Goal: Information Seeking & Learning: Learn about a topic

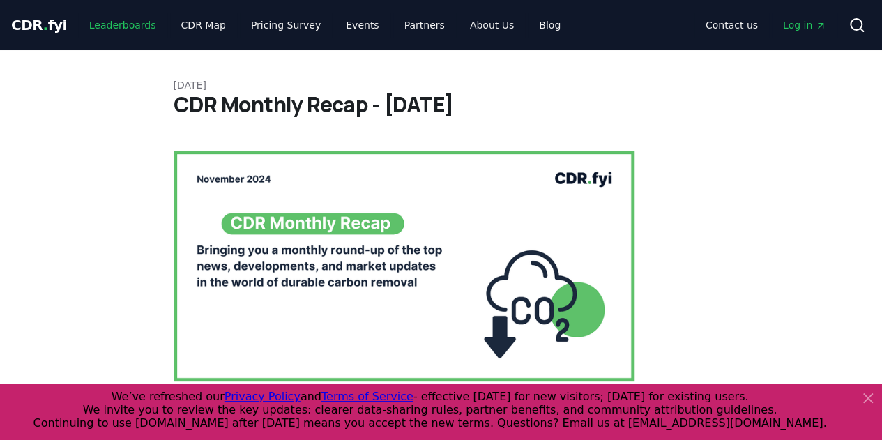
click at [86, 23] on link "Leaderboards" at bounding box center [122, 25] width 89 height 25
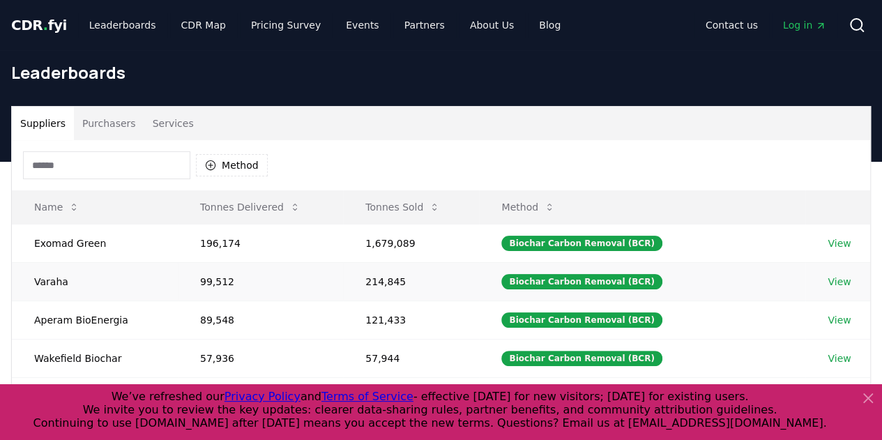
click at [833, 281] on link "View" at bounding box center [839, 282] width 23 height 14
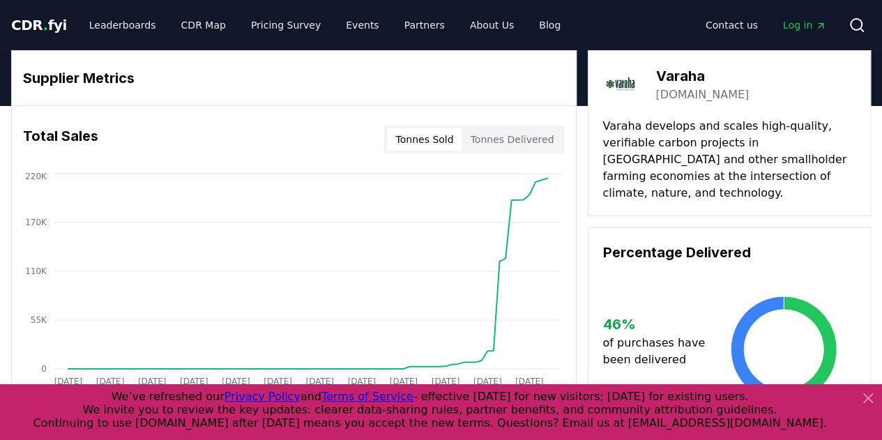
click at [448, 139] on button "Tonnes Sold" at bounding box center [424, 139] width 75 height 22
click at [865, 401] on icon at bounding box center [868, 398] width 8 height 8
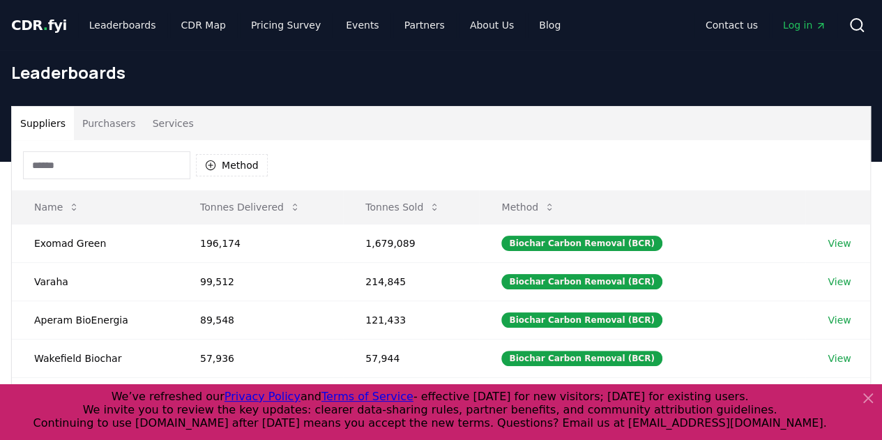
click at [159, 130] on button "Services" at bounding box center [173, 123] width 58 height 33
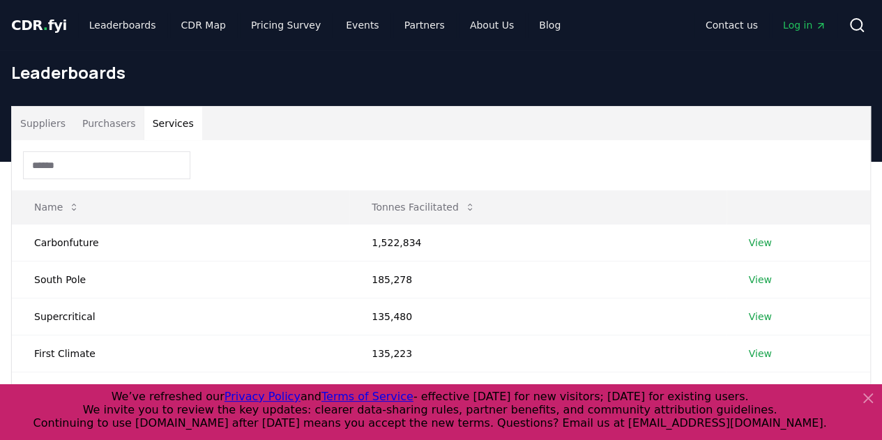
click at [114, 130] on button "Purchasers" at bounding box center [109, 123] width 70 height 33
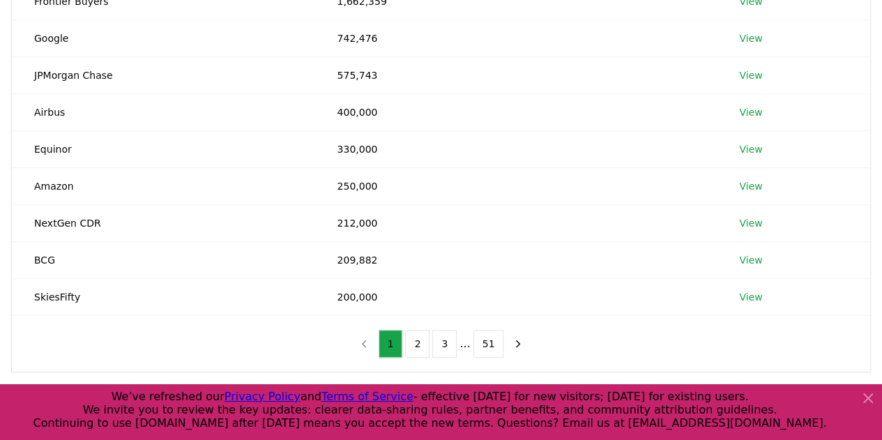
scroll to position [279, 0]
click at [753, 222] on link "View" at bounding box center [750, 222] width 23 height 14
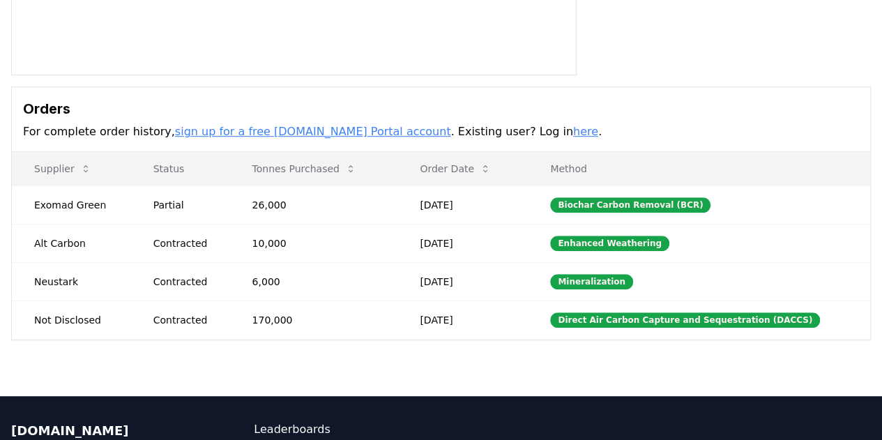
scroll to position [349, 0]
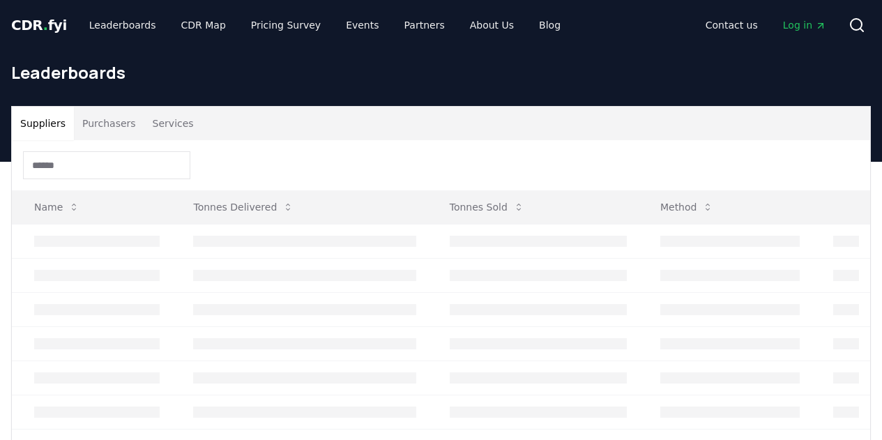
scroll to position [279, 0]
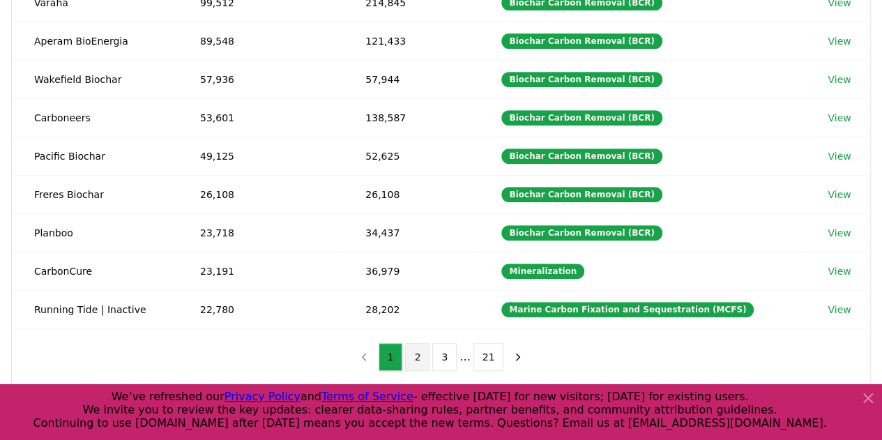
click at [417, 345] on button "2" at bounding box center [417, 357] width 24 height 28
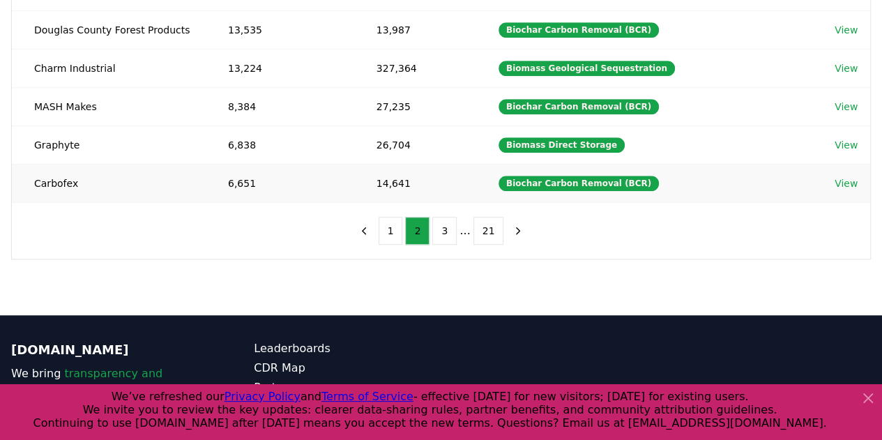
scroll to position [418, 0]
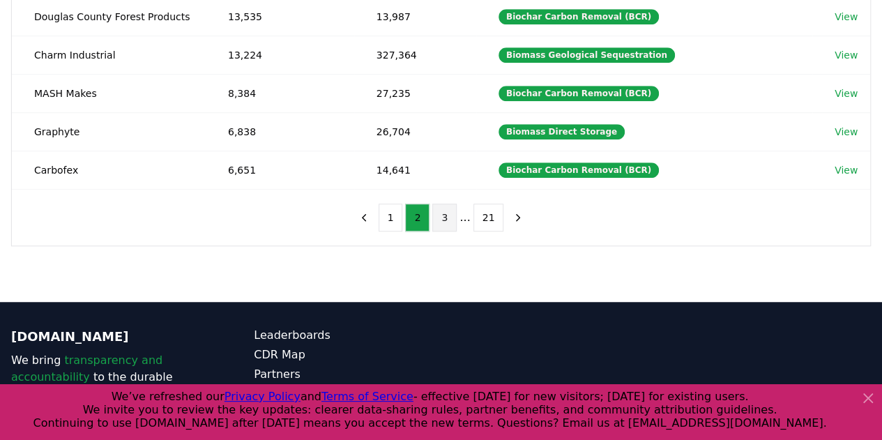
click at [457, 204] on button "3" at bounding box center [444, 218] width 24 height 28
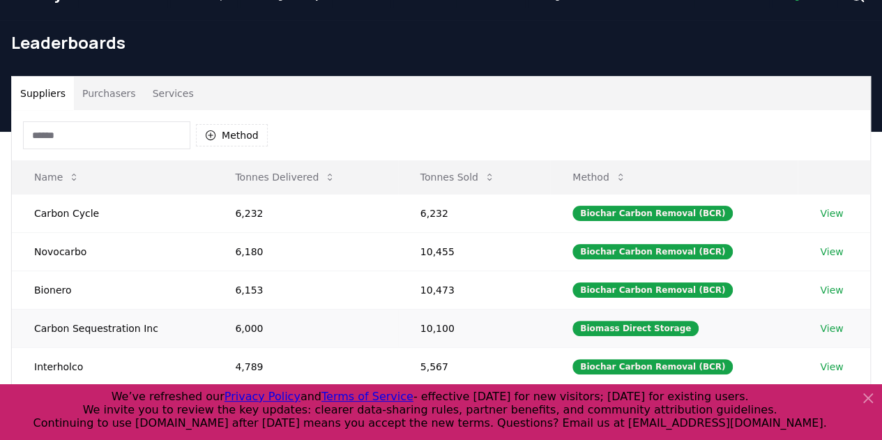
scroll to position [0, 0]
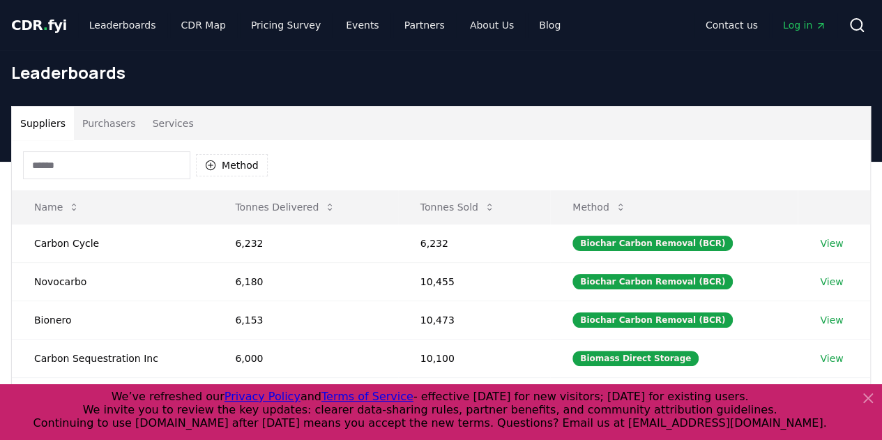
click at [86, 125] on button "Purchasers" at bounding box center [109, 123] width 70 height 33
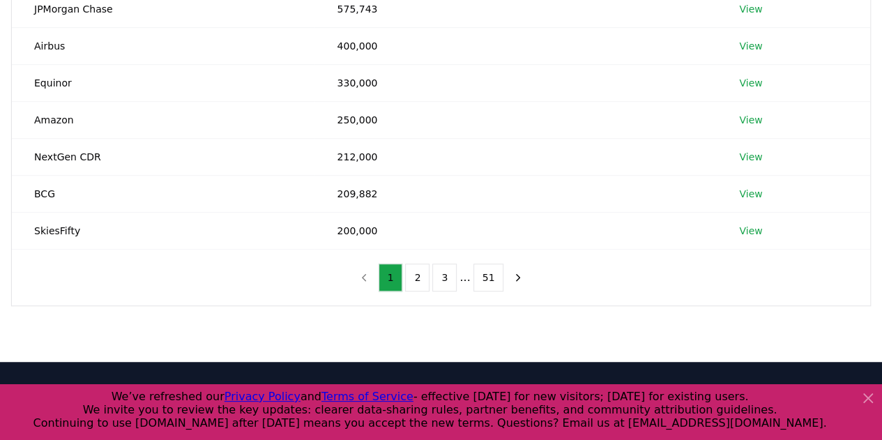
scroll to position [349, 0]
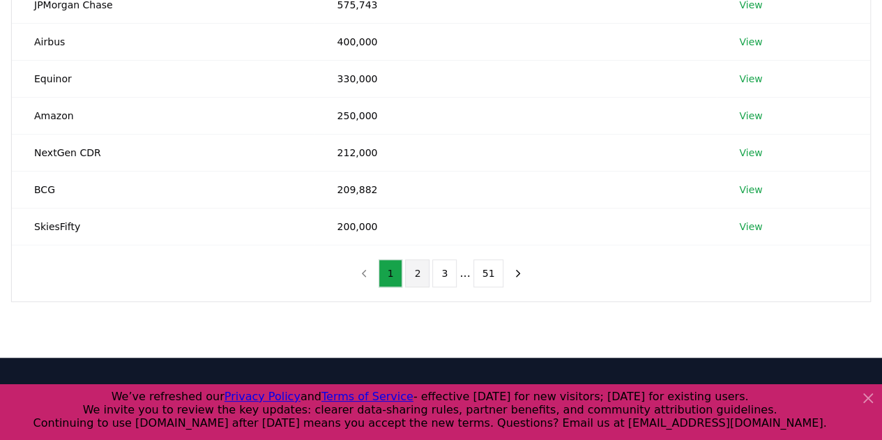
click at [416, 274] on button "2" at bounding box center [417, 273] width 24 height 28
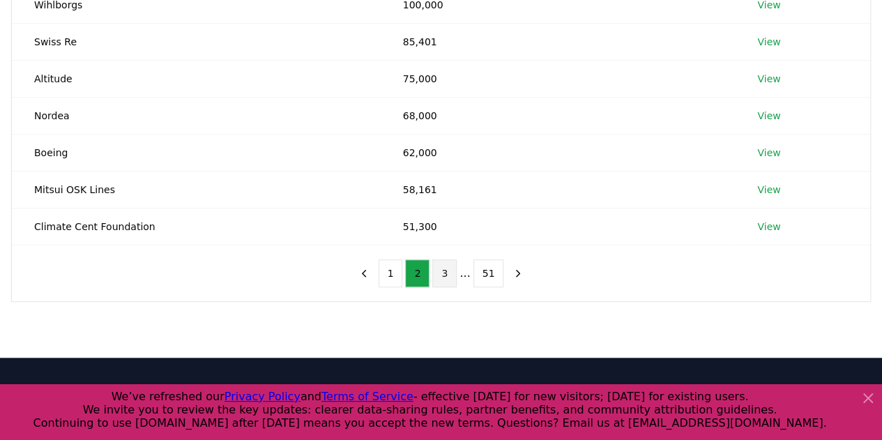
click at [442, 279] on button "3" at bounding box center [444, 273] width 24 height 28
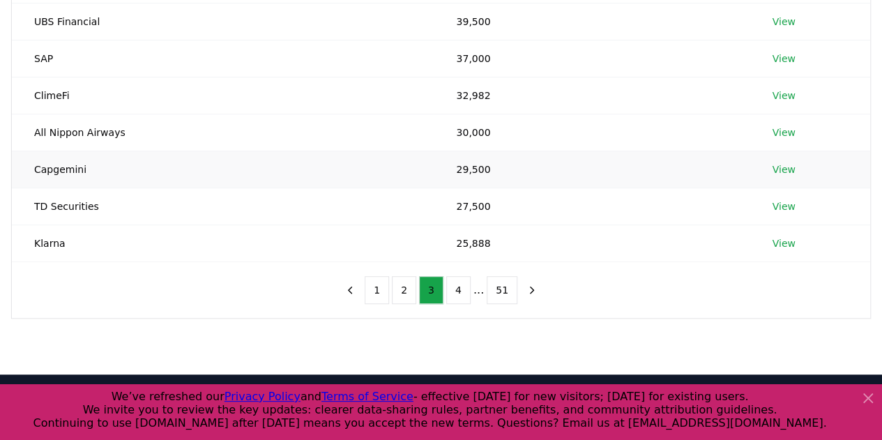
scroll to position [418, 0]
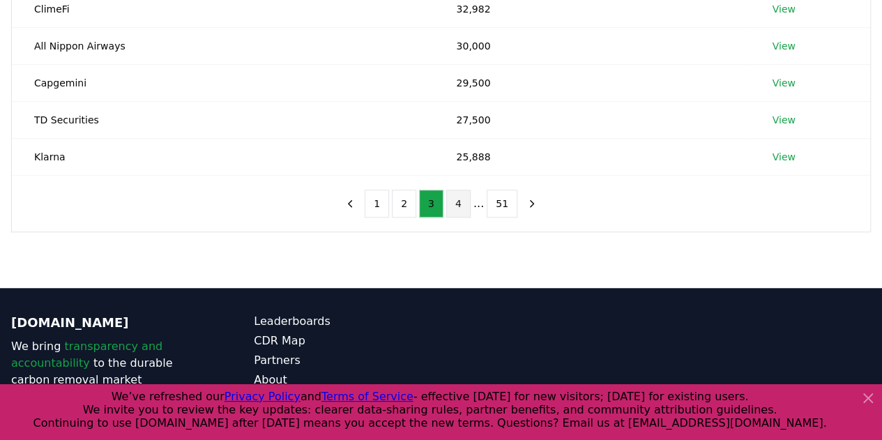
click at [462, 205] on button "4" at bounding box center [458, 204] width 24 height 28
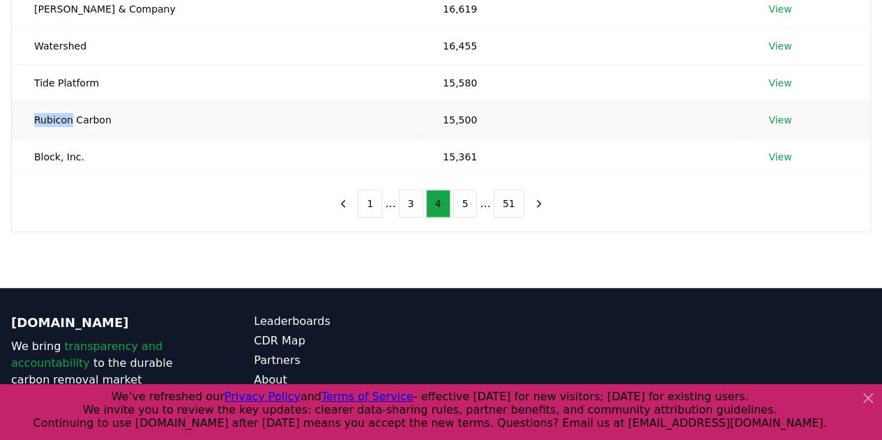
drag, startPoint x: 68, startPoint y: 116, endPoint x: 35, endPoint y: 116, distance: 33.5
click at [35, 116] on td "Rubicon Carbon" at bounding box center [216, 119] width 409 height 37
